Goal: Information Seeking & Learning: Learn about a topic

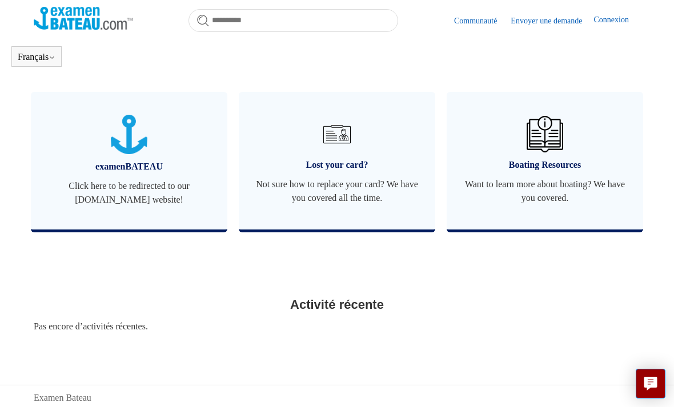
scroll to position [511, 0]
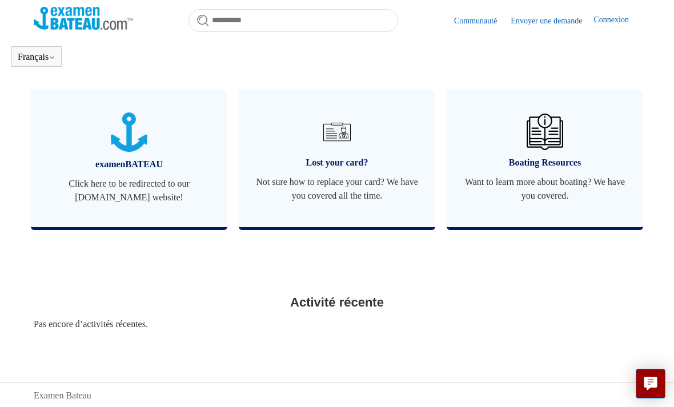
click at [337, 150] on img at bounding box center [337, 132] width 37 height 37
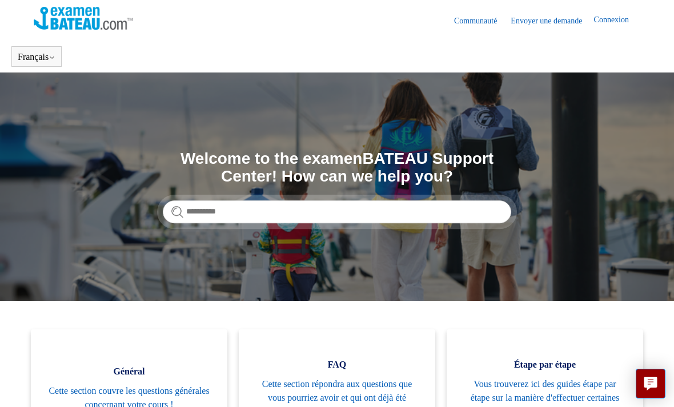
click at [0, 0] on link "Español" at bounding box center [0, 0] width 0 height 0
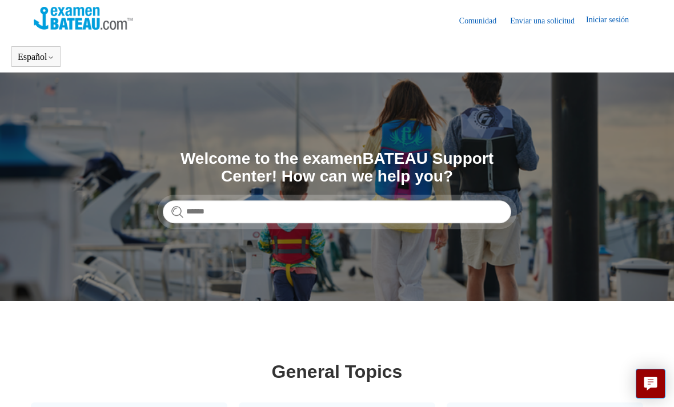
click at [0, 0] on link "Français" at bounding box center [0, 0] width 0 height 0
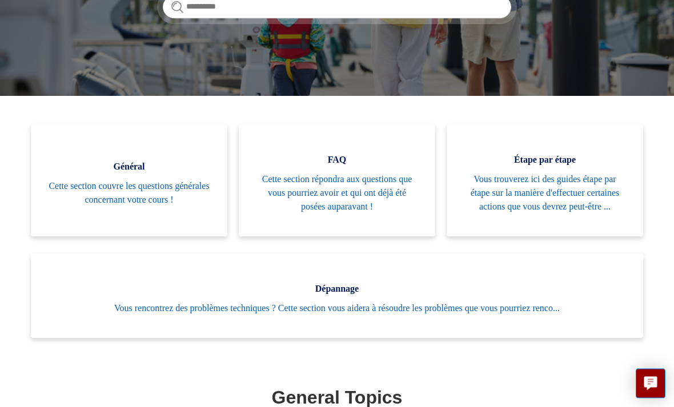
scroll to position [205, 0]
click at [577, 183] on span "Vous trouverez ici des guides étape par étape sur la manière d'effectuer certai…" at bounding box center [545, 192] width 162 height 41
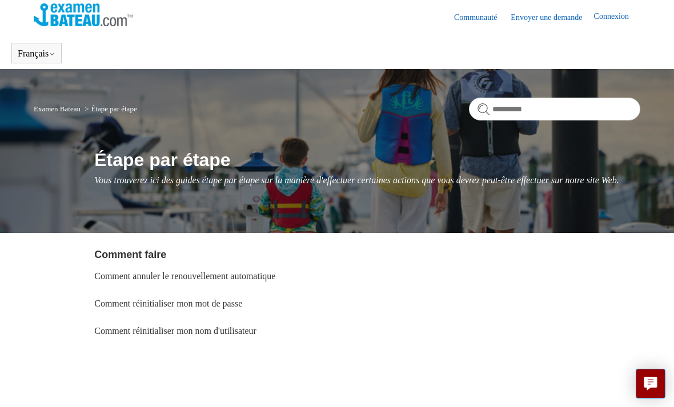
scroll to position [4, 0]
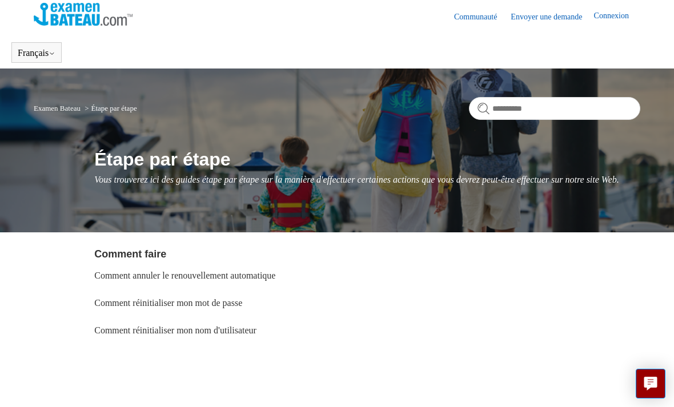
click at [141, 308] on link "Comment réinitialiser mon mot de passe" at bounding box center [168, 303] width 148 height 10
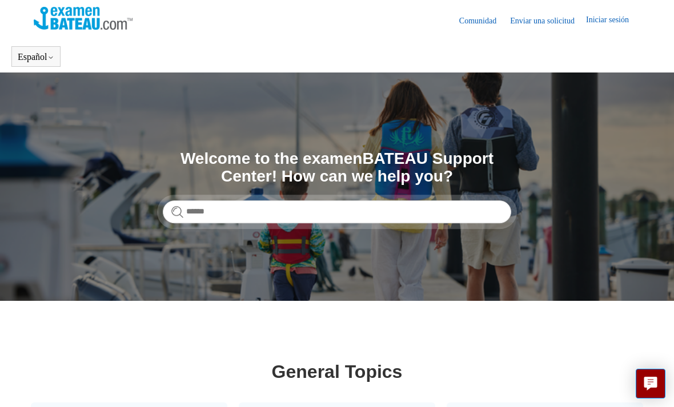
click at [84, 23] on img at bounding box center [83, 18] width 99 height 23
click at [0, 0] on link "Français" at bounding box center [0, 0] width 0 height 0
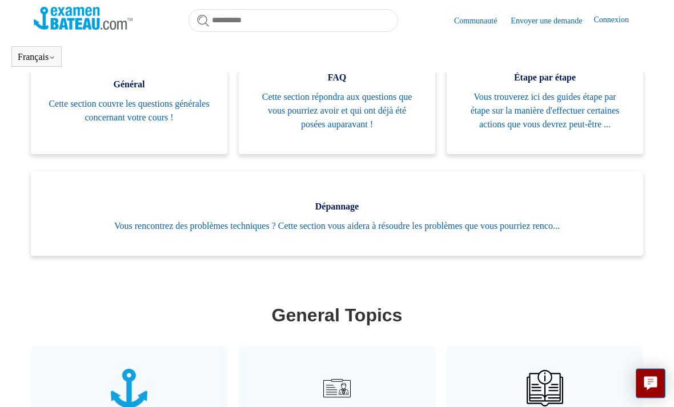
scroll to position [255, 0]
click at [343, 106] on span "Cette section répondra aux questions que vous pourriez avoir et qui ont déjà ét…" at bounding box center [337, 110] width 162 height 41
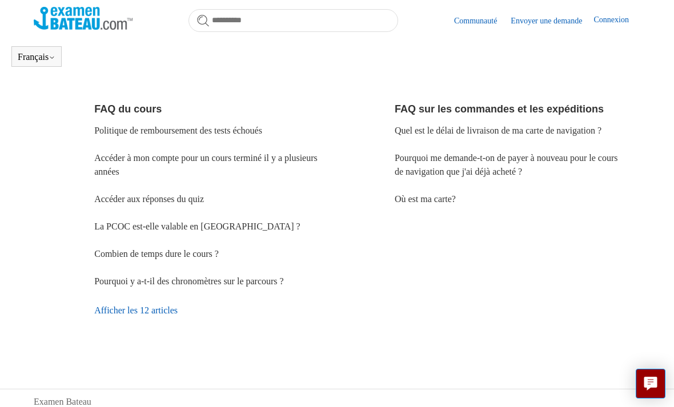
scroll to position [390, 0]
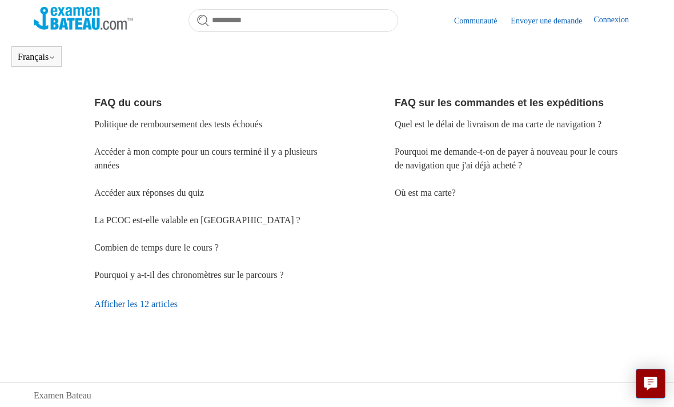
click at [199, 252] on link "Combien de temps dure le cours ?" at bounding box center [156, 248] width 124 height 10
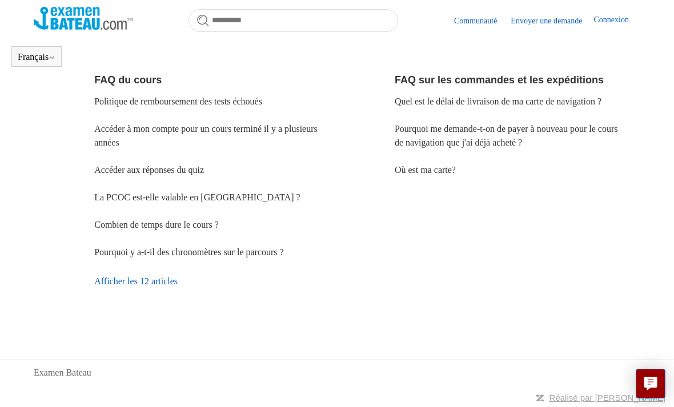
click at [242, 130] on link "Accéder à mon compte pour un cours terminé il y a plusieurs années" at bounding box center [205, 135] width 223 height 23
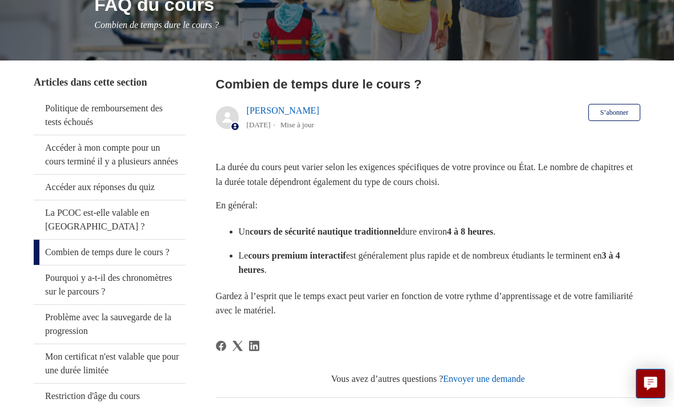
scroll to position [159, 0]
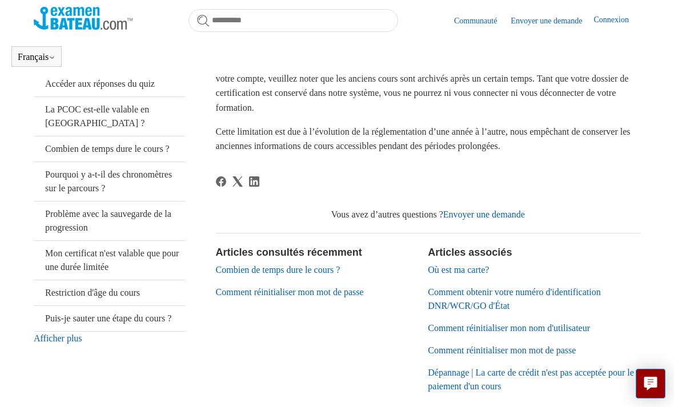
scroll to position [240, 0]
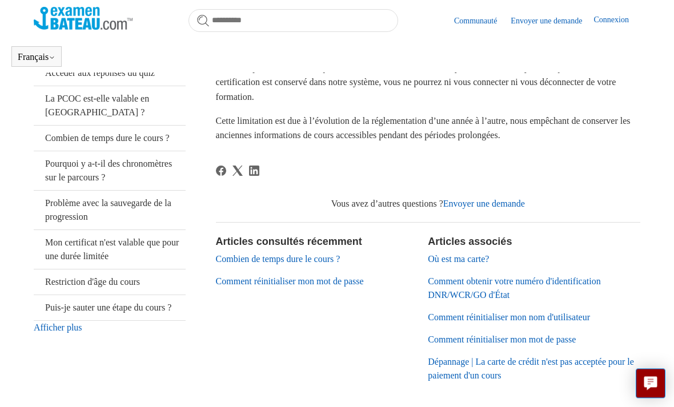
click at [610, 120] on p "Cette limitation est due à l’évolution de la réglementation d’une année à l’aut…" at bounding box center [428, 128] width 424 height 29
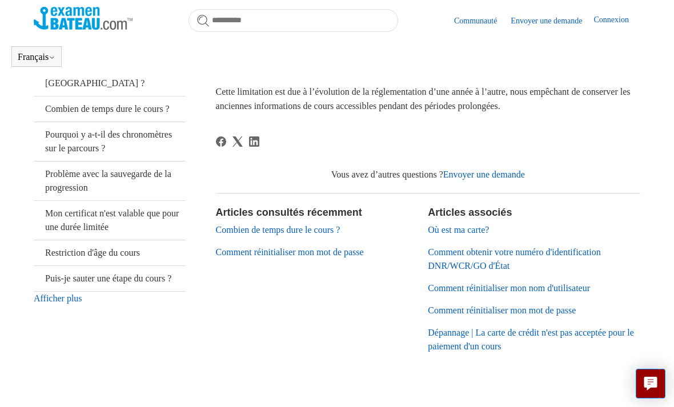
scroll to position [279, 0]
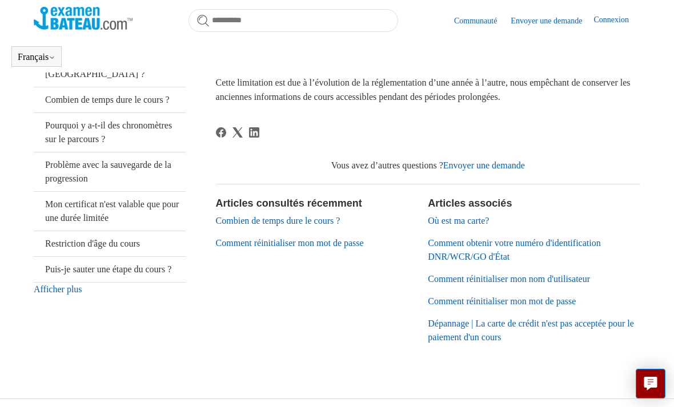
click at [479, 220] on link "Où est ma carte?" at bounding box center [458, 221] width 61 height 10
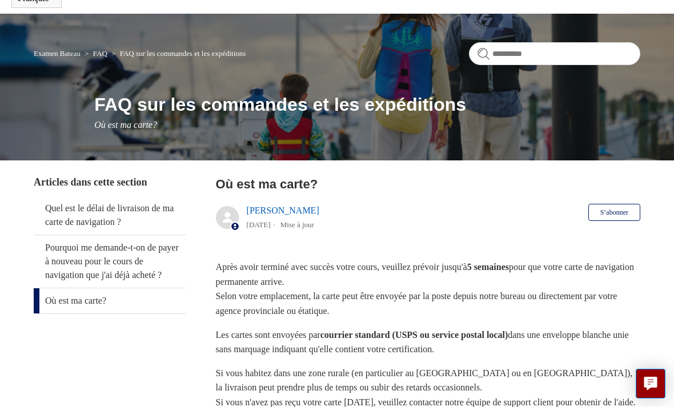
scroll to position [58, 0]
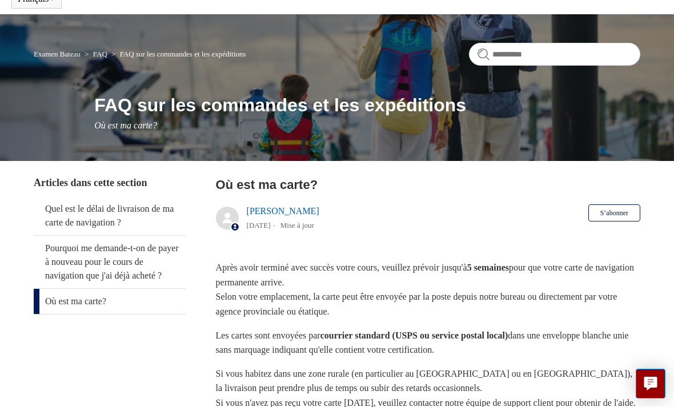
click at [75, 265] on link "Pourquoi me demande-t-on de payer à nouveau pour le cours de navigation que j'a…" at bounding box center [110, 262] width 152 height 53
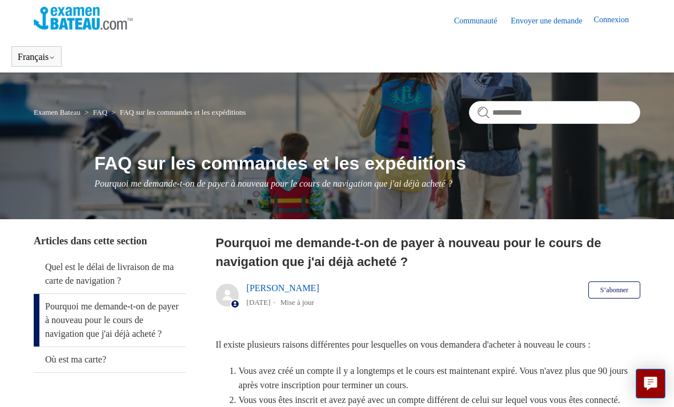
click at [74, 15] on img at bounding box center [83, 18] width 99 height 23
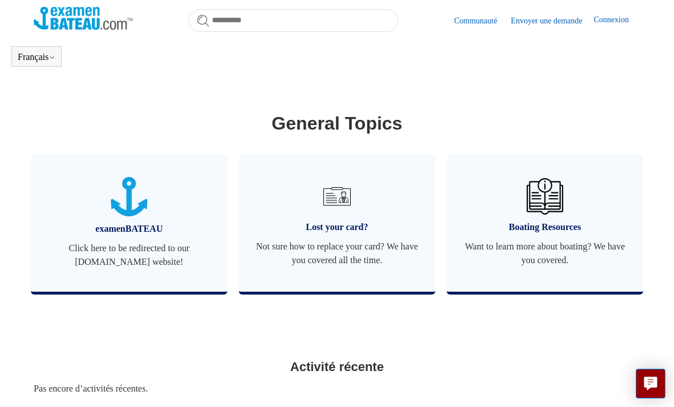
scroll to position [470, 0]
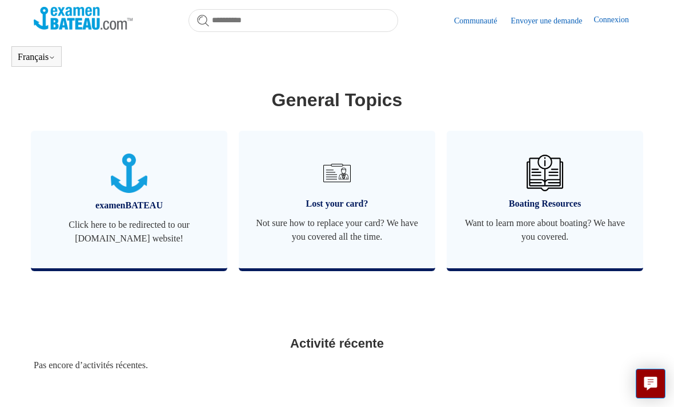
click at [561, 241] on span "Want to learn more about boating? We have you covered." at bounding box center [545, 229] width 162 height 27
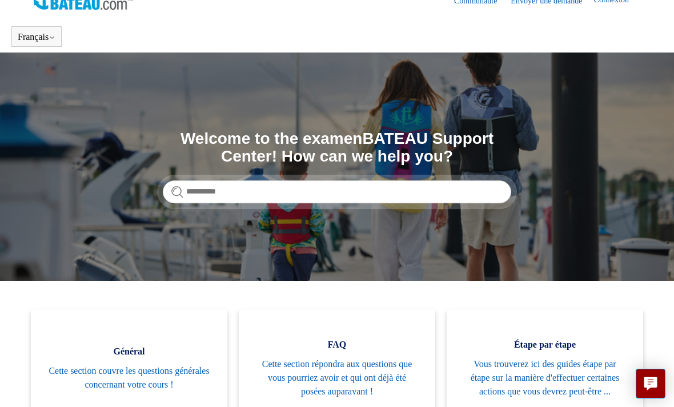
scroll to position [91, 0]
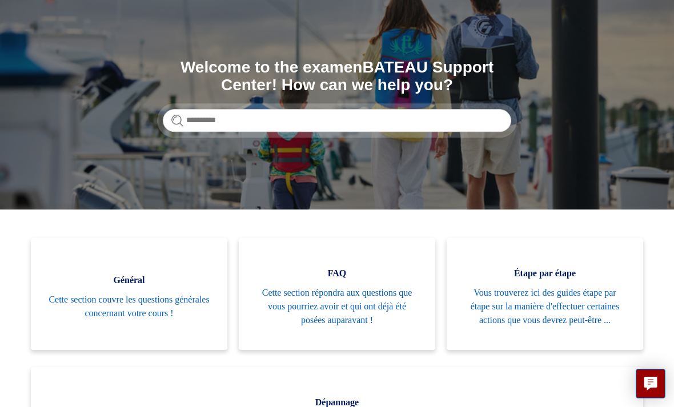
click at [348, 308] on span "Cette section répondra aux questions que vous pourriez avoir et qui ont déjà ét…" at bounding box center [337, 306] width 162 height 41
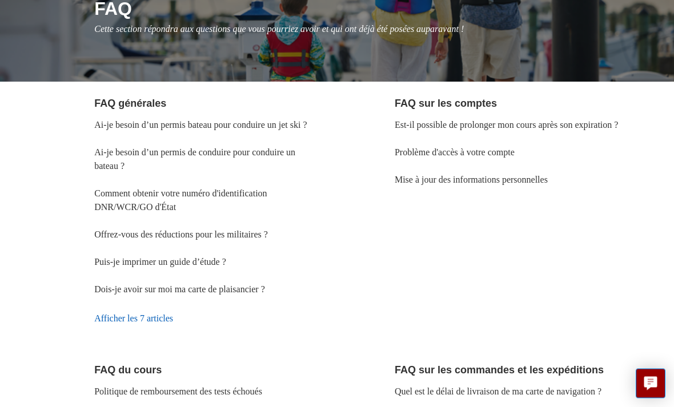
scroll to position [155, 0]
click at [111, 170] on link "Ai-je besoin d’un permis de conduire pour conduire un bateau ?" at bounding box center [194, 158] width 201 height 23
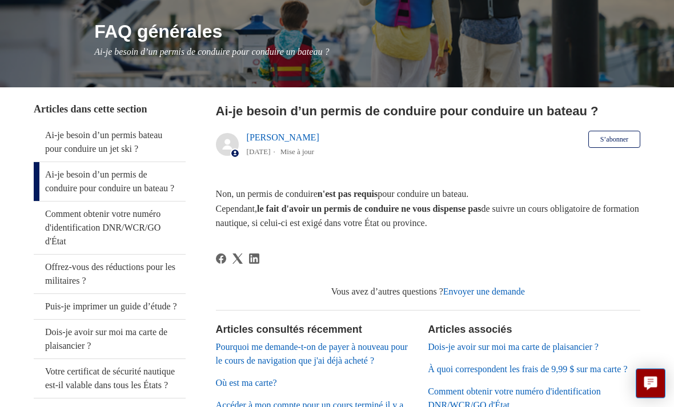
scroll to position [132, 0]
click at [34, 398] on link "Votre certificat de sécurité nautique est-il valable dans tous les États ?" at bounding box center [110, 378] width 152 height 39
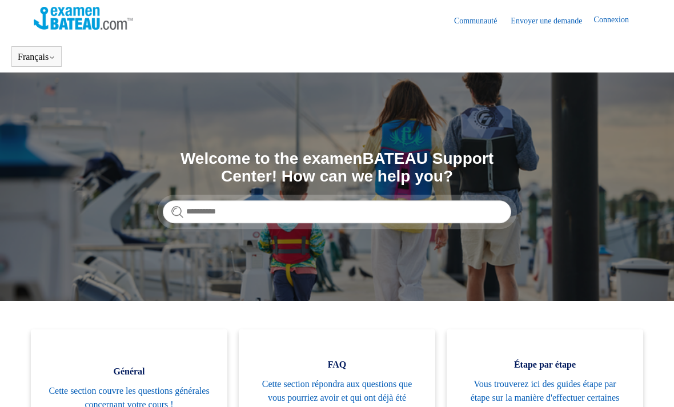
scroll to position [128, 0]
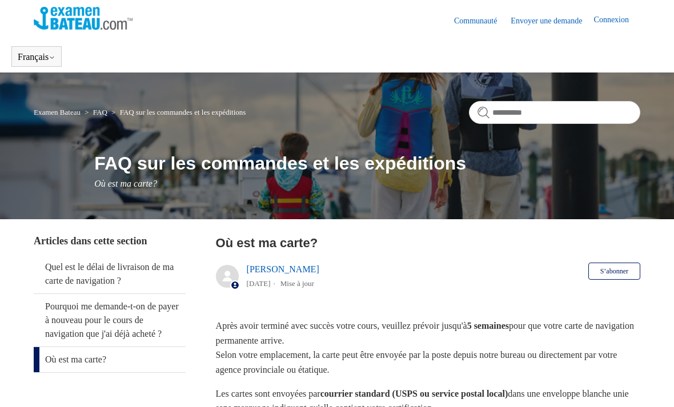
scroll to position [95, 0]
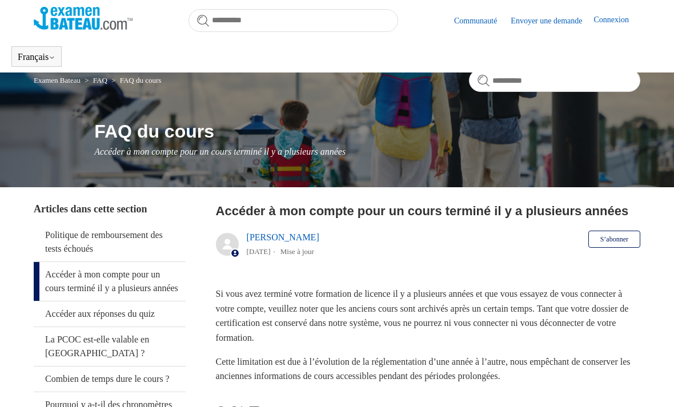
scroll to position [316, 0]
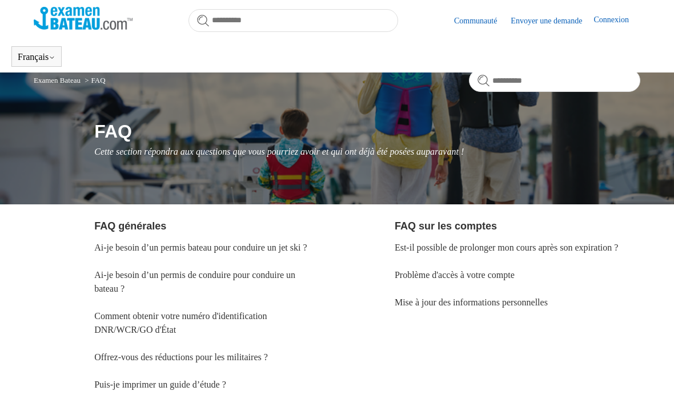
scroll to position [426, 0]
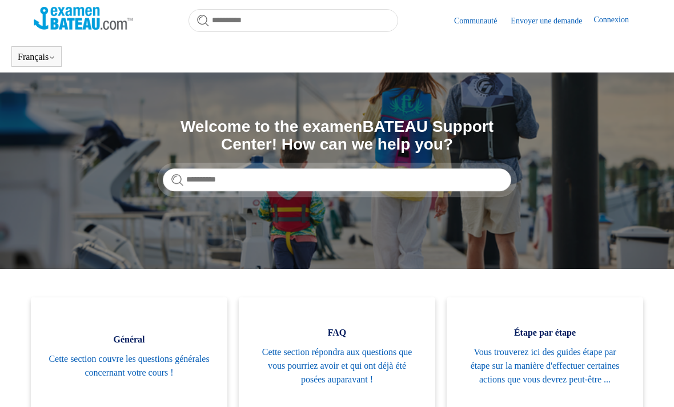
scroll to position [292, 0]
